Goal: Task Accomplishment & Management: Use online tool/utility

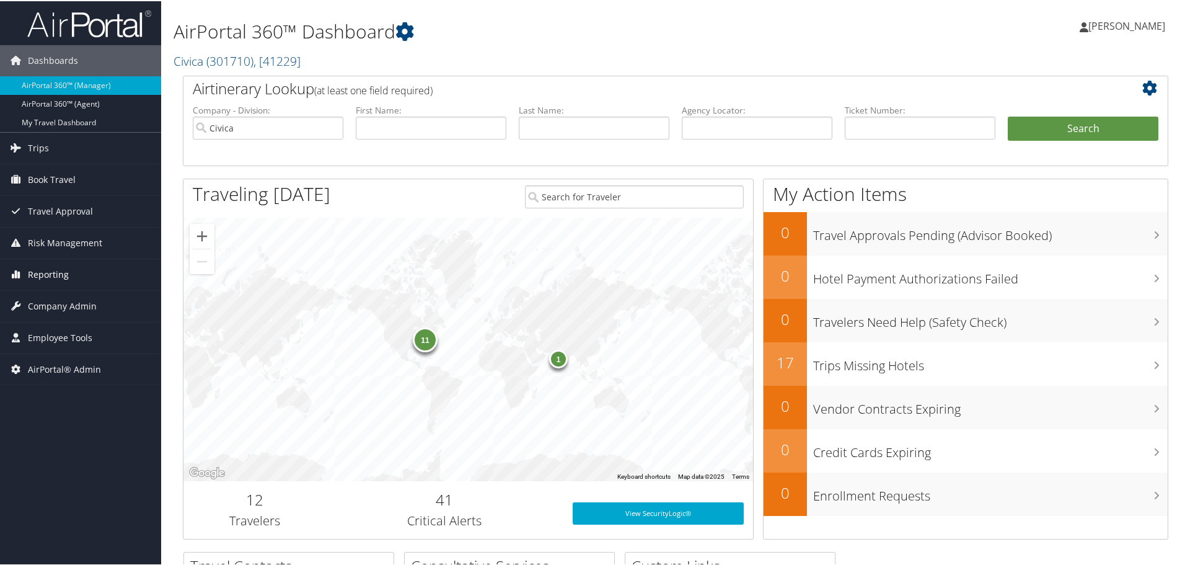
click at [60, 273] on span "Reporting" at bounding box center [48, 273] width 41 height 31
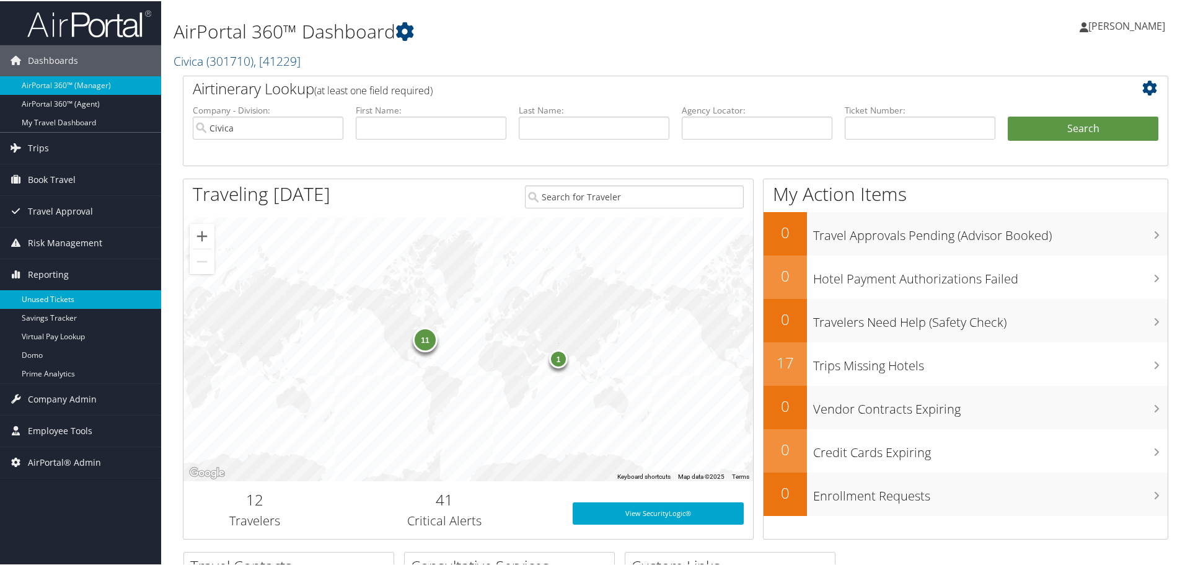
click at [82, 300] on link "Unused Tickets" at bounding box center [80, 298] width 161 height 19
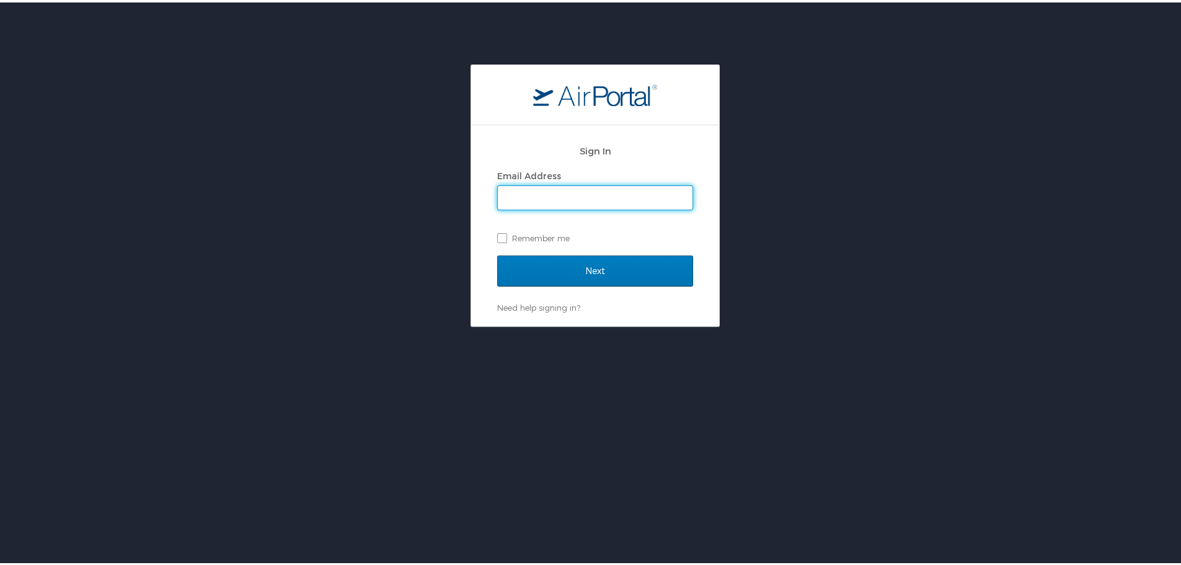
type input "[EMAIL_ADDRESS][DOMAIN_NAME]"
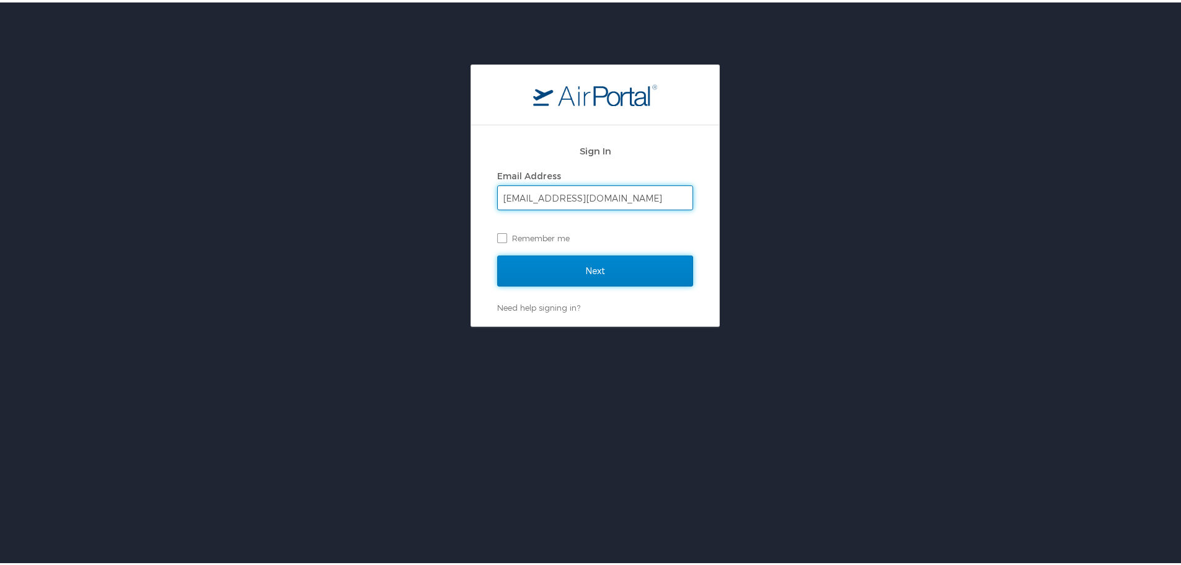
click at [591, 264] on input "Next" at bounding box center [595, 268] width 196 height 31
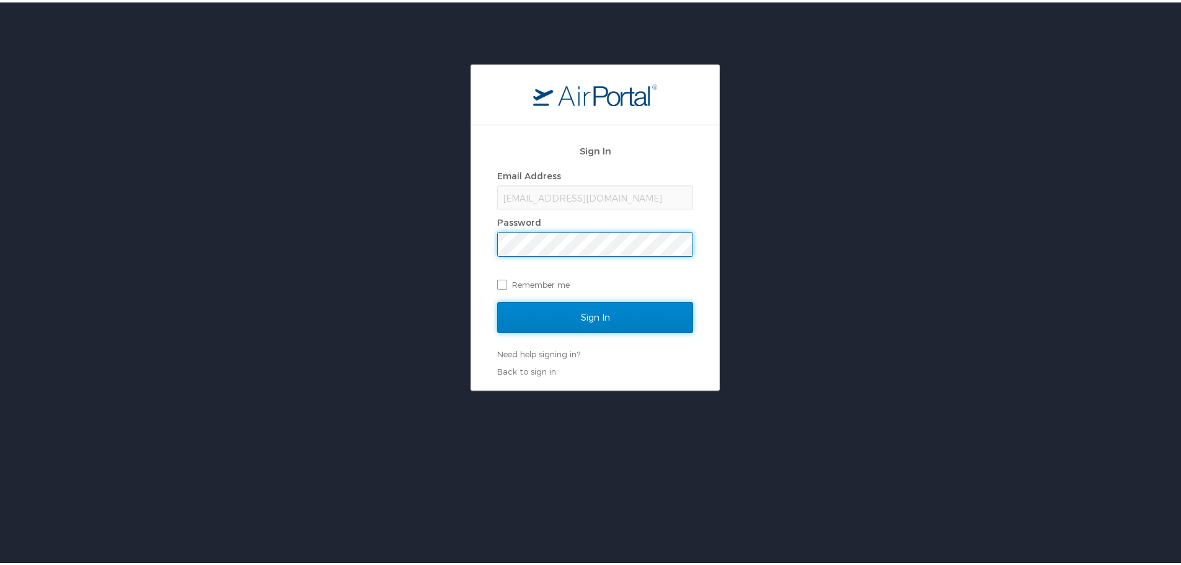
click at [596, 314] on input "Sign In" at bounding box center [595, 314] width 196 height 31
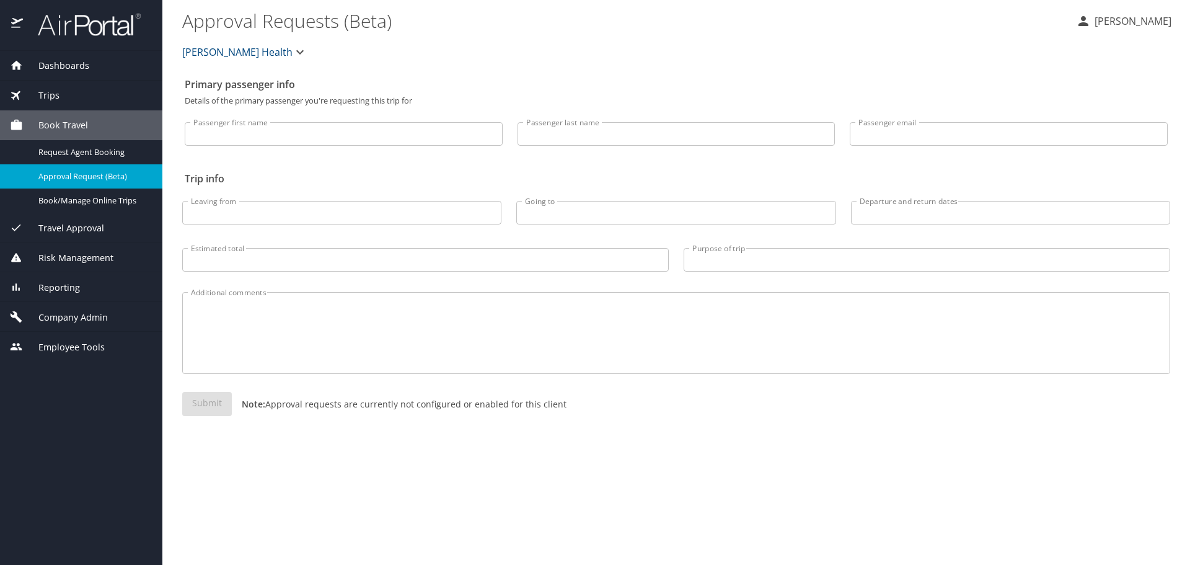
click at [60, 91] on div "Trips" at bounding box center [81, 96] width 143 height 14
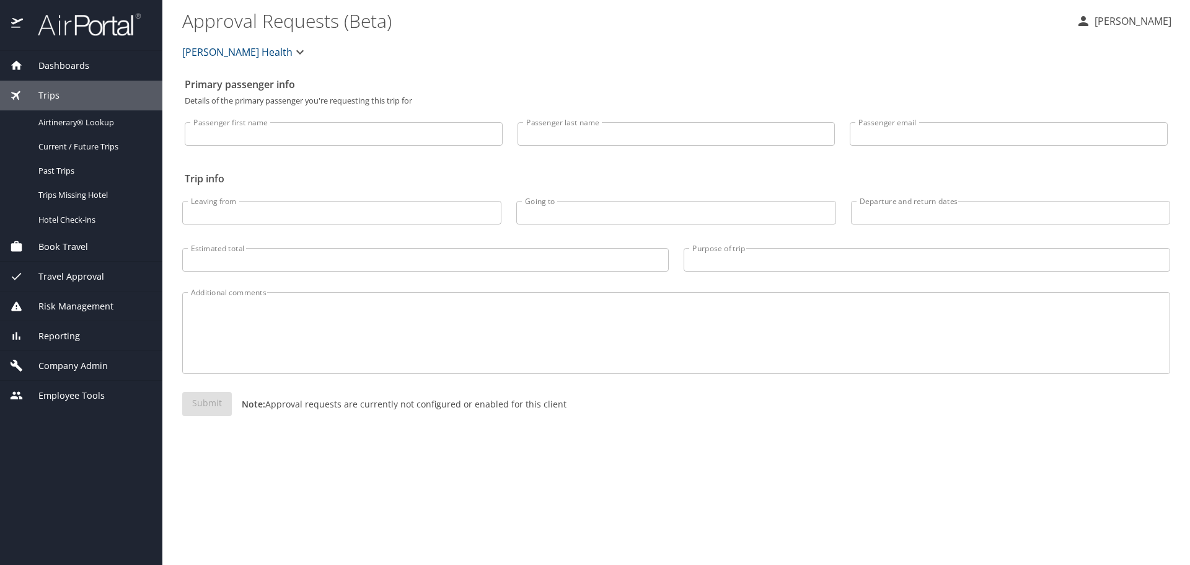
click at [72, 304] on span "Risk Management" at bounding box center [68, 306] width 90 height 14
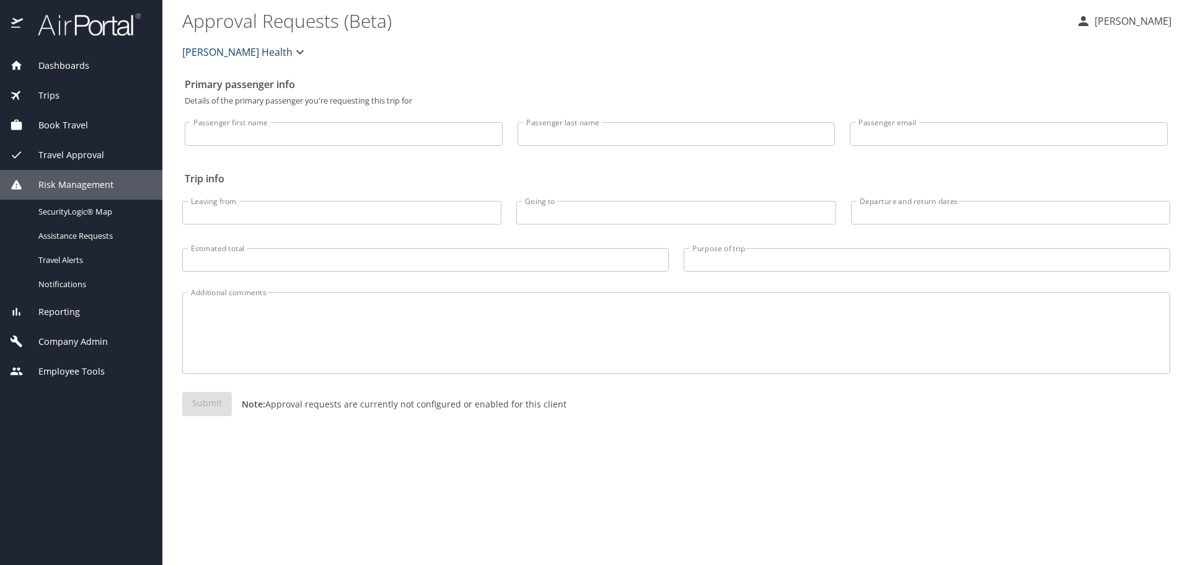
click at [68, 312] on span "Reporting" at bounding box center [51, 312] width 57 height 14
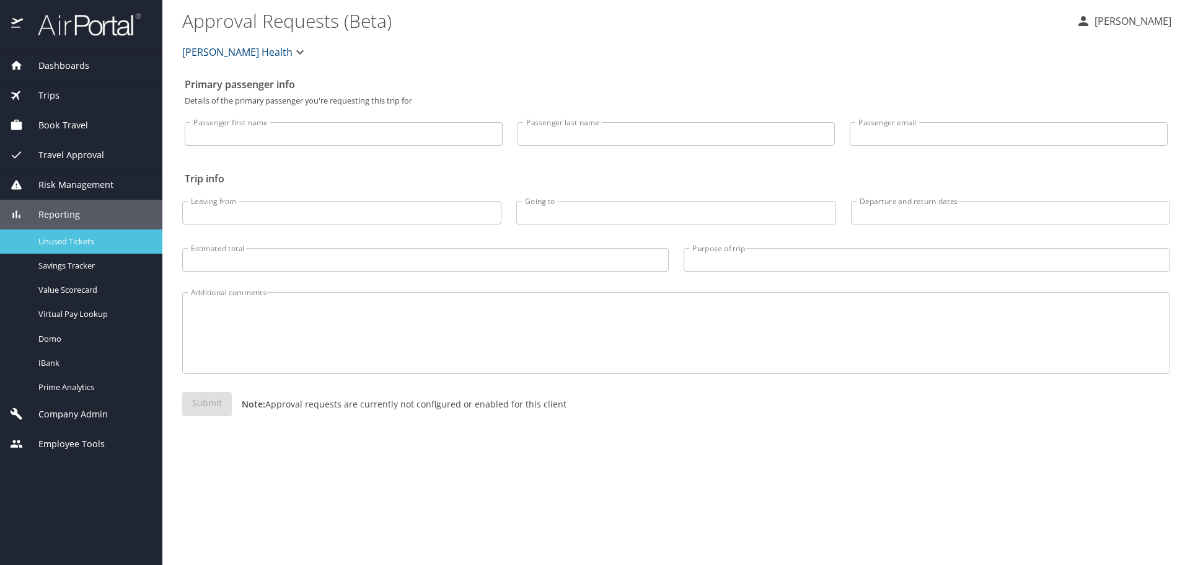
click at [61, 243] on span "Unused Tickets" at bounding box center [92, 242] width 109 height 12
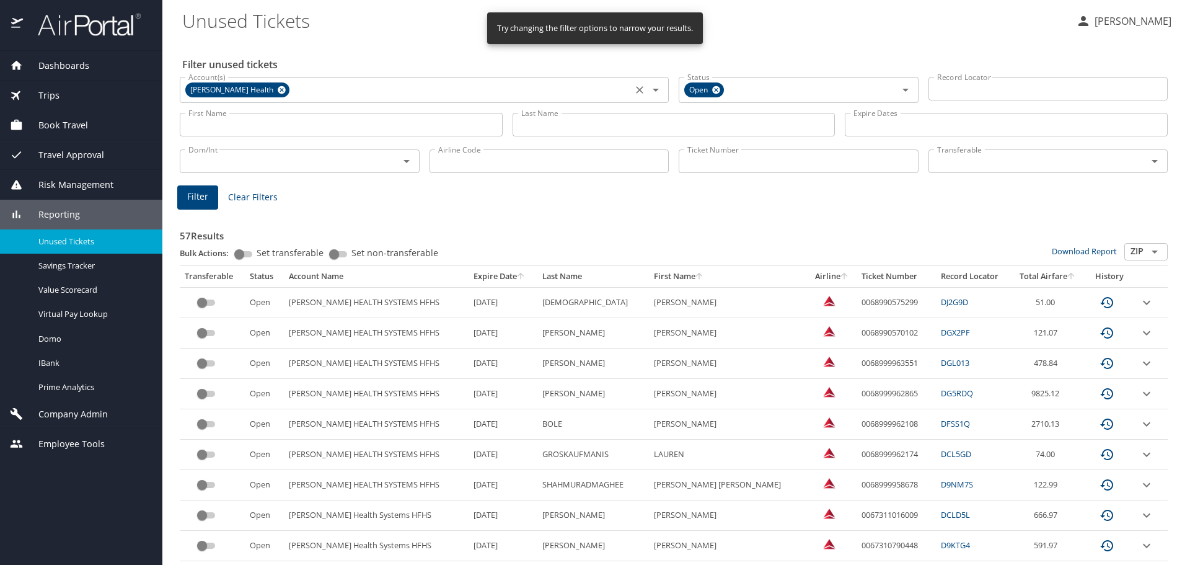
click at [278, 92] on icon at bounding box center [282, 90] width 8 height 8
click at [702, 161] on input "Ticket Number" at bounding box center [799, 161] width 240 height 24
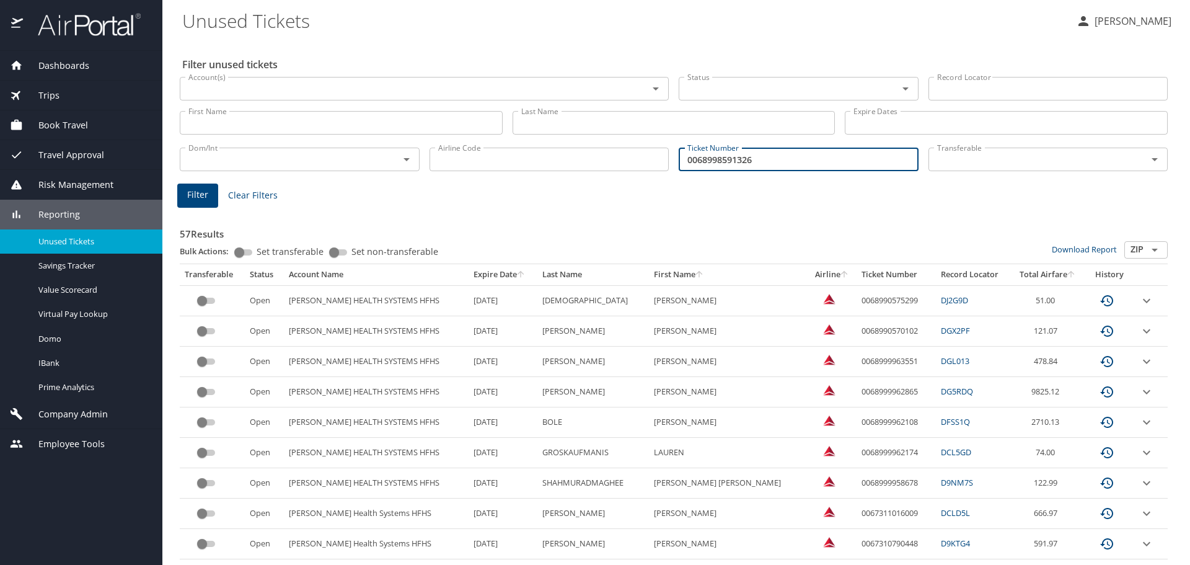
type input "0068998591326"
click at [189, 198] on span "Filter" at bounding box center [197, 194] width 21 height 15
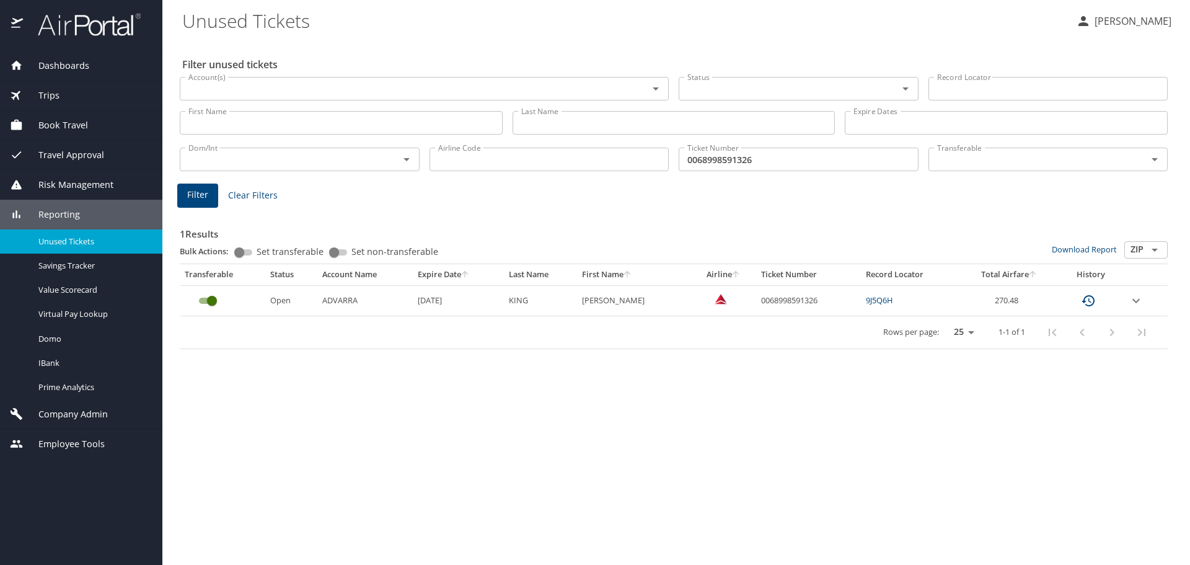
click at [274, 420] on div "Filter unused tickets Account(s) Account(s) Status Status Record Locator Record…" at bounding box center [676, 302] width 988 height 525
click at [87, 27] on img at bounding box center [82, 24] width 117 height 24
